Goal: Task Accomplishment & Management: Complete application form

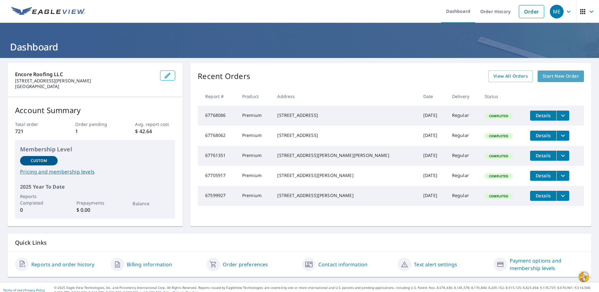
click at [552, 75] on span "Start New Order" at bounding box center [561, 76] width 36 height 8
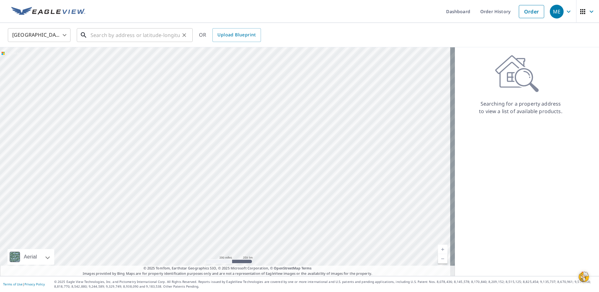
click at [124, 36] on input "text" at bounding box center [135, 35] width 89 height 18
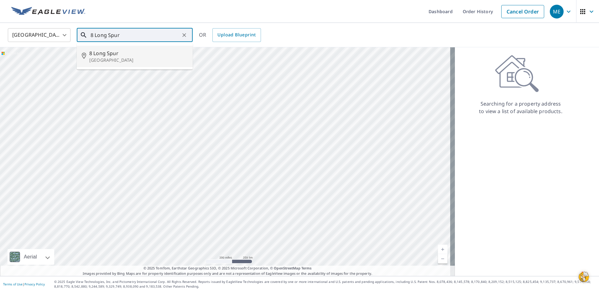
click at [120, 56] on span "8 Long Spur" at bounding box center [138, 53] width 98 height 8
type input "[STREET_ADDRESS]"
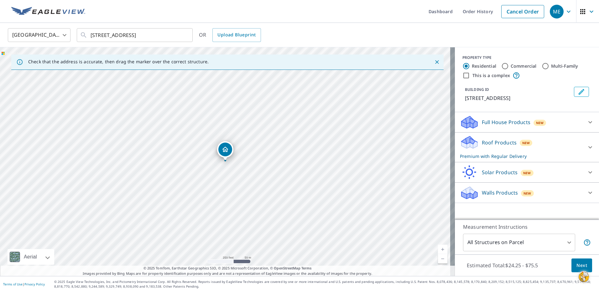
click at [577, 266] on span "Next" at bounding box center [581, 266] width 11 height 8
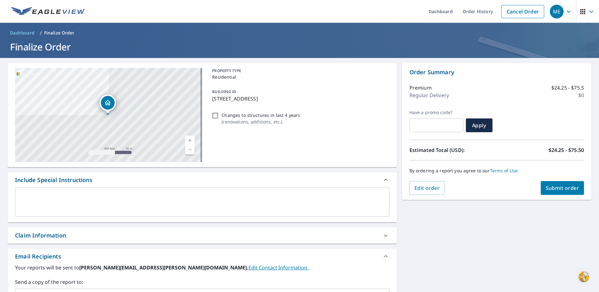
click at [45, 234] on div "Claim Information" at bounding box center [40, 235] width 51 height 8
checkbox input "true"
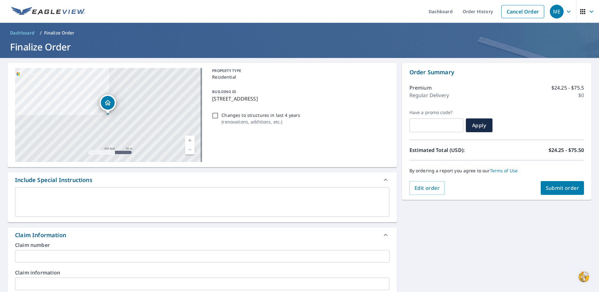
click at [41, 282] on input "text" at bounding box center [202, 284] width 374 height 13
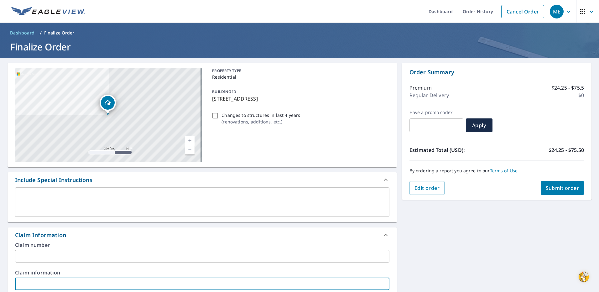
type input "8"
checkbox input "true"
type input "8"
checkbox input "true"
type input "8 L"
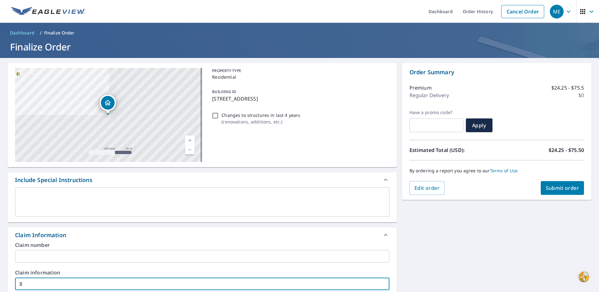
checkbox input "true"
type input "8 Lo"
checkbox input "true"
type input "8 Lon"
checkbox input "true"
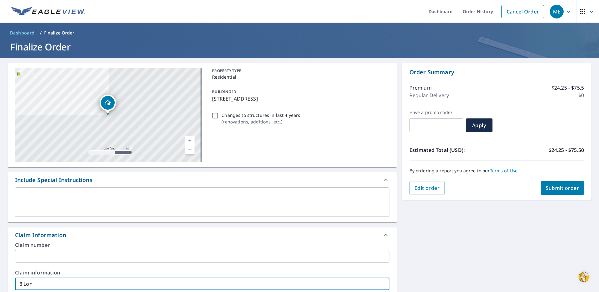
type input "8 Long"
checkbox input "true"
type input "8 Long"
checkbox input "true"
type input "8 Long S"
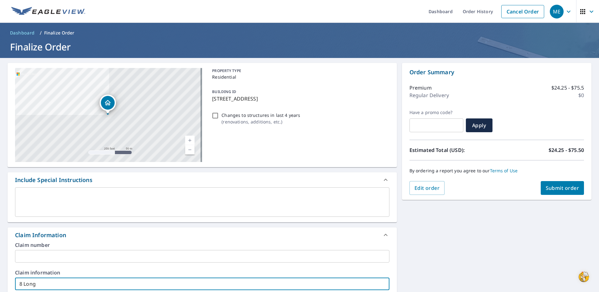
checkbox input "true"
type input "8 Long Sp"
checkbox input "true"
type input "8 Long Spu"
checkbox input "true"
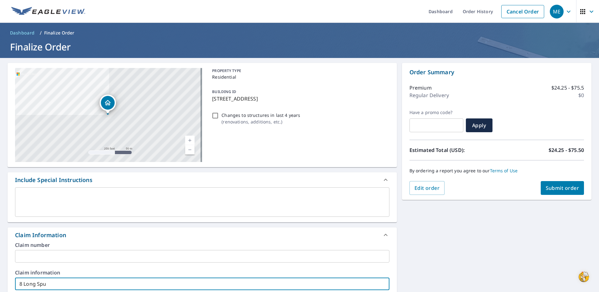
type input "8 Long Spur"
checkbox input "true"
type input "8 Long Spur"
checkbox input "true"
type input "8 Long Spur E"
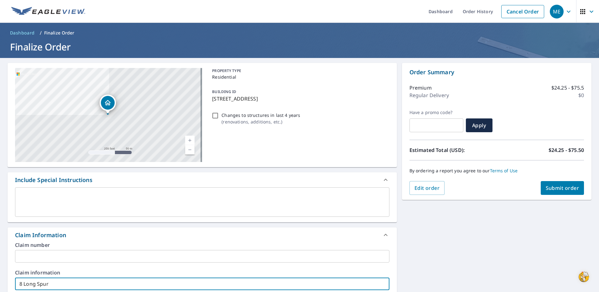
checkbox input "true"
type input "8 Long Spur Ev"
checkbox input "true"
type input "8 Long Spur Eva"
checkbox input "true"
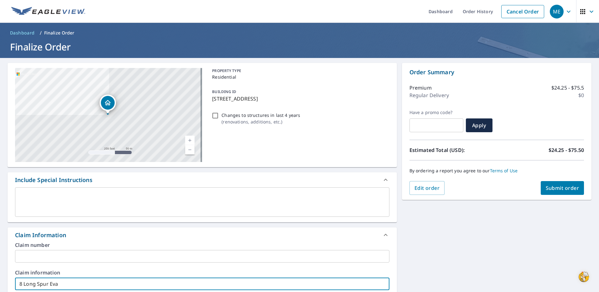
type input "8 Long Spur Eva"
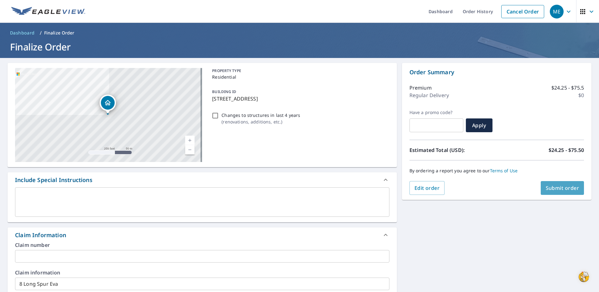
click at [564, 186] on span "Submit order" at bounding box center [563, 188] width 34 height 7
checkbox input "true"
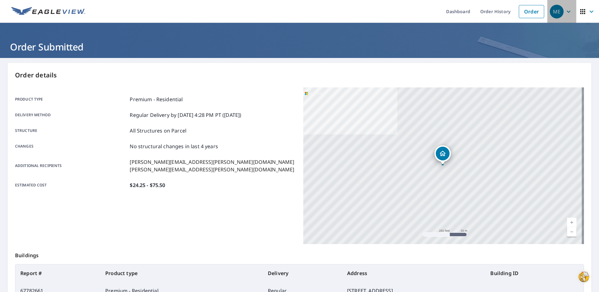
click at [554, 14] on div "ME" at bounding box center [557, 12] width 14 height 14
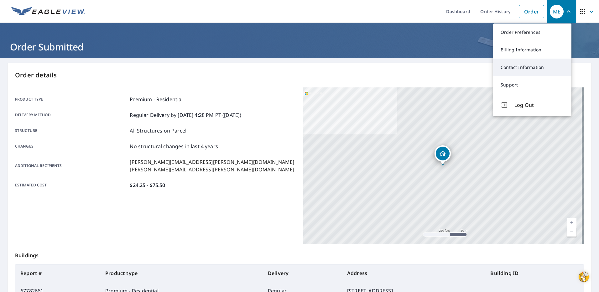
click at [521, 65] on link "Contact Information" at bounding box center [532, 68] width 78 height 18
